Goal: Task Accomplishment & Management: Complete application form

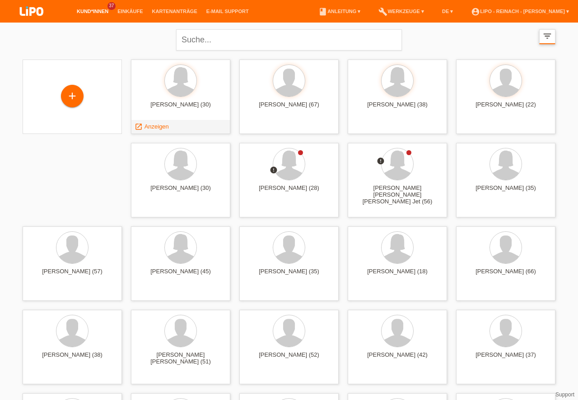
click at [69, 99] on div "+" at bounding box center [72, 95] width 22 height 15
click at [71, 99] on div "+" at bounding box center [72, 95] width 22 height 15
click at [546, 36] on icon "filter_list" at bounding box center [547, 36] width 10 height 10
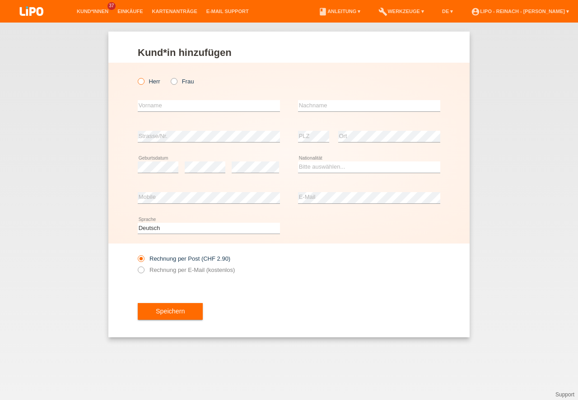
click at [136, 77] on icon at bounding box center [136, 77] width 0 height 0
click at [142, 80] on input "Herr" at bounding box center [141, 81] width 6 height 6
radio input "true"
click at [153, 105] on input "text" at bounding box center [209, 105] width 142 height 11
type input "[PERSON_NAME]"
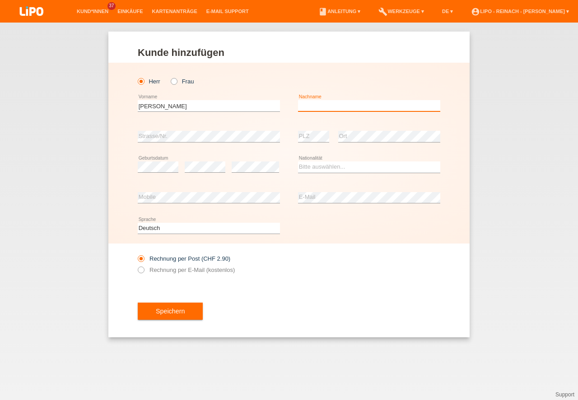
click at [335, 109] on input "text" at bounding box center [369, 105] width 142 height 11
type input "Tomisa"
click at [345, 167] on select "Bitte auswählen... Schweiz Deutschland Liechtenstein Österreich ------------ Af…" at bounding box center [369, 167] width 142 height 11
select select "CH"
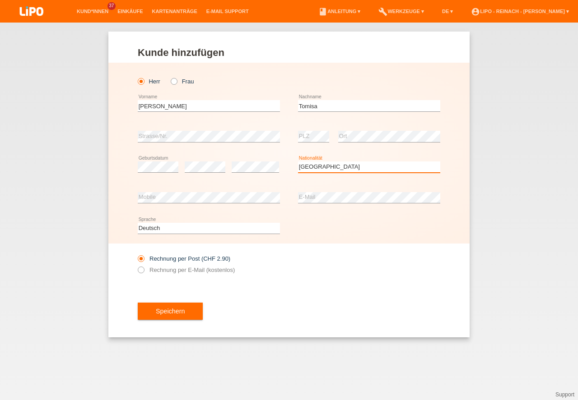
click at [0, 0] on option "Schweiz" at bounding box center [0, 0] width 0 height 0
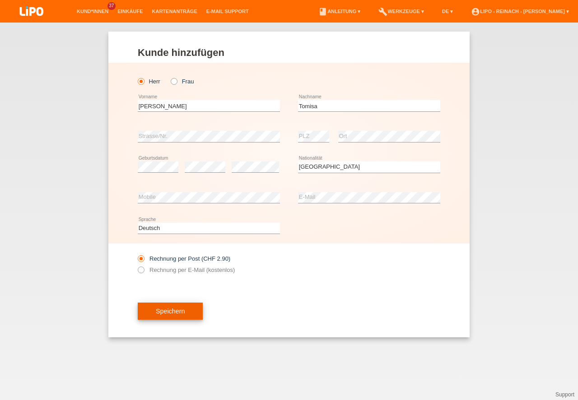
click at [170, 310] on button "Speichern" at bounding box center [170, 311] width 65 height 17
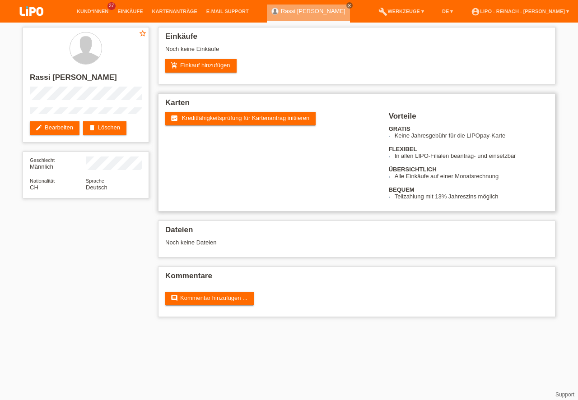
click at [218, 118] on span "Kreditfähigkeitsprüfung für Kartenantrag initiieren" at bounding box center [246, 118] width 128 height 7
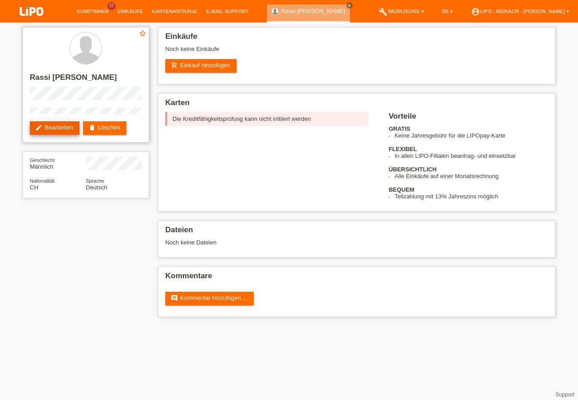
click at [51, 130] on link "edit Bearbeiten" at bounding box center [55, 128] width 50 height 14
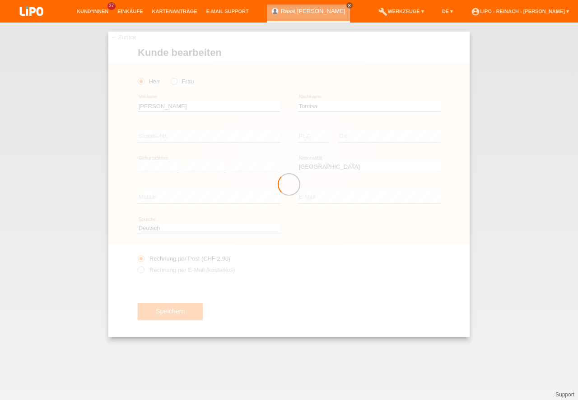
select select "CH"
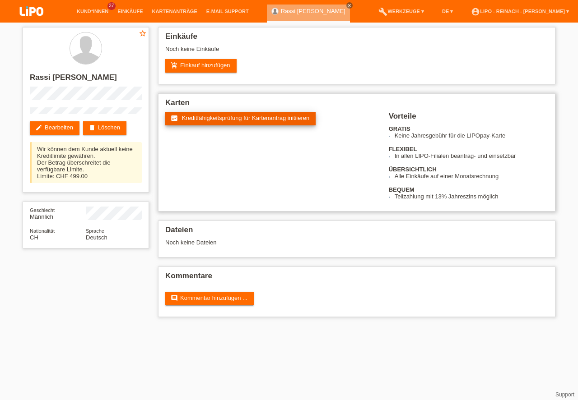
click at [243, 119] on span "Kreditfähigkeitsprüfung für Kartenantrag initiieren" at bounding box center [246, 118] width 128 height 7
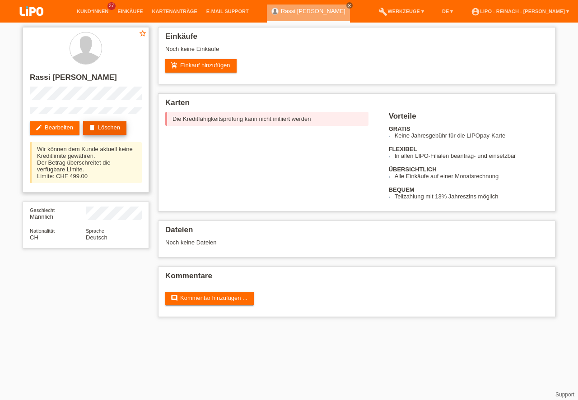
click at [98, 130] on link "delete Löschen" at bounding box center [104, 128] width 43 height 14
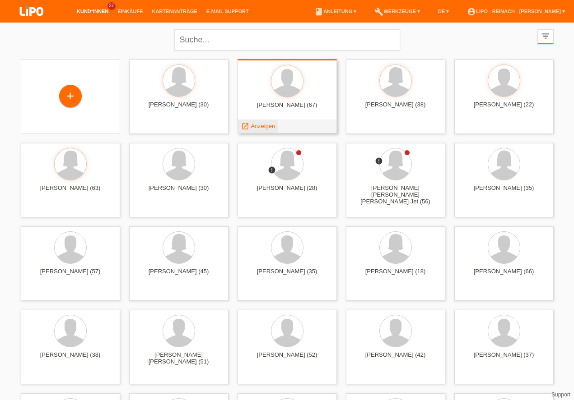
click at [261, 126] on span "Anzeigen" at bounding box center [262, 126] width 24 height 7
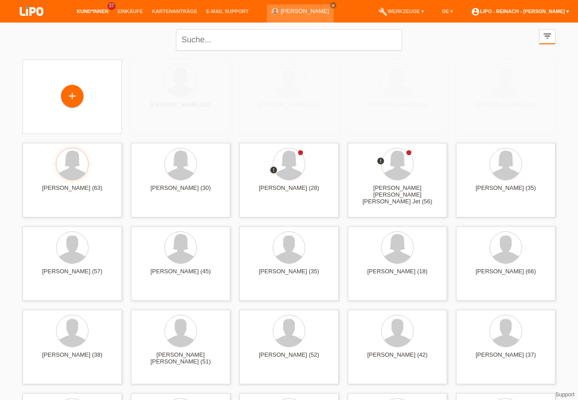
click at [527, 12] on link "account_circle LIPO - Reinach - [PERSON_NAME] ▾" at bounding box center [519, 11] width 107 height 5
click at [518, 11] on link "account_circle LIPO - Reinach - [PERSON_NAME] ▾" at bounding box center [519, 11] width 107 height 5
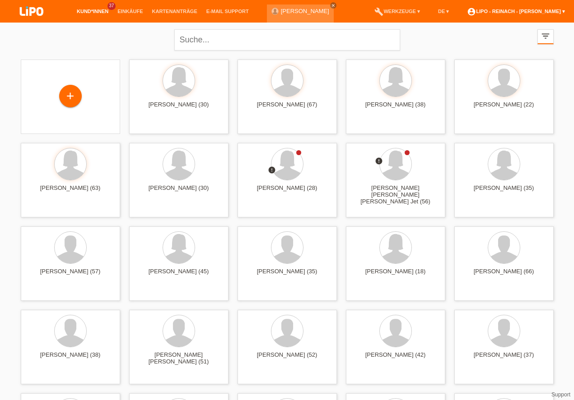
click at [532, 11] on link "account_circle LIPO - Reinach - [PERSON_NAME] ▾" at bounding box center [515, 11] width 107 height 5
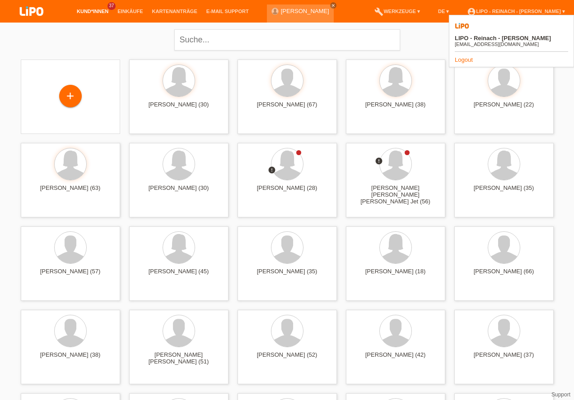
click at [465, 56] on link "Logout" at bounding box center [463, 59] width 18 height 7
